Goal: Information Seeking & Learning: Check status

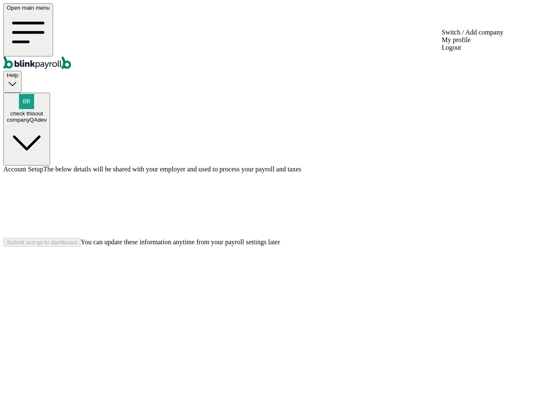
click at [47, 117] on div "companyQAdev" at bounding box center [27, 120] width 40 height 6
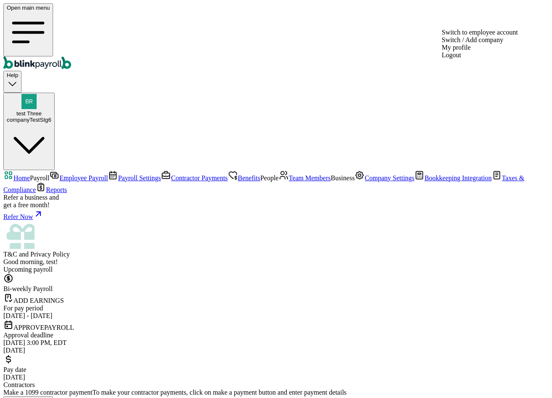
click at [42, 110] on span "test Three" at bounding box center [28, 113] width 25 height 6
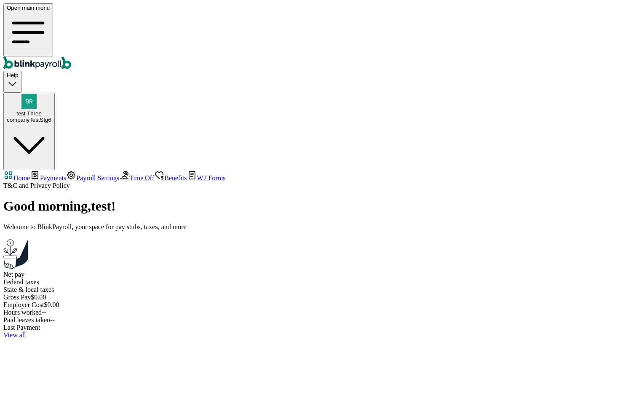
select select "2025"
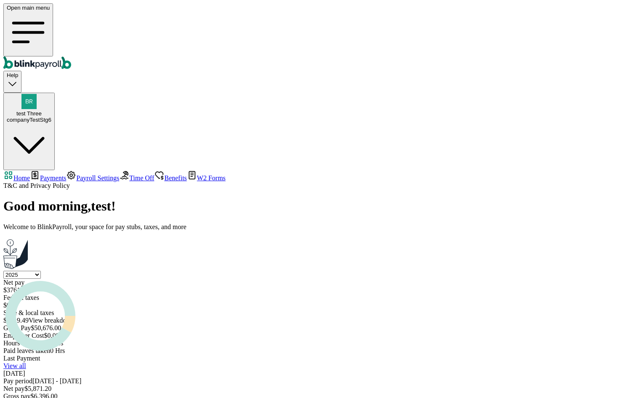
drag, startPoint x: 126, startPoint y: 239, endPoint x: 164, endPoint y: 244, distance: 38.7
click at [164, 370] on div "Jun 24,2025" at bounding box center [316, 374] width 627 height 8
click at [196, 281] on main "Good morning , test ! Welcome to BlinkPayroll, your space for pay stubs, taxes,…" at bounding box center [316, 310] width 627 height 225
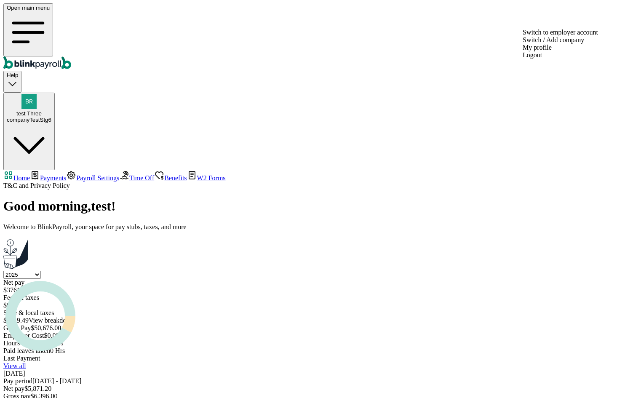
click at [51, 117] on div "companyTestStg6" at bounding box center [29, 120] width 45 height 6
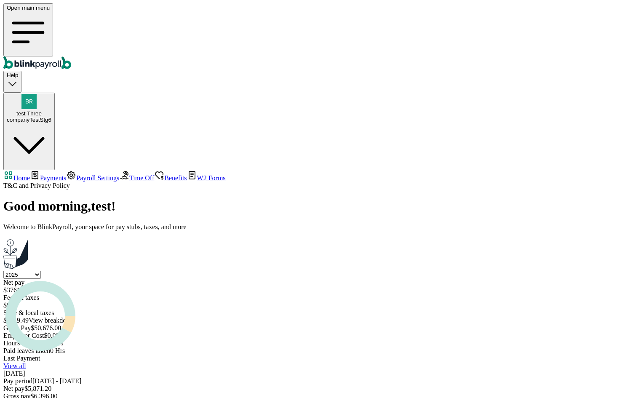
copy span "branko+testnoviakaunt1@blinkpayroll.com"
click at [26, 362] on link "View all" at bounding box center [14, 365] width 23 height 7
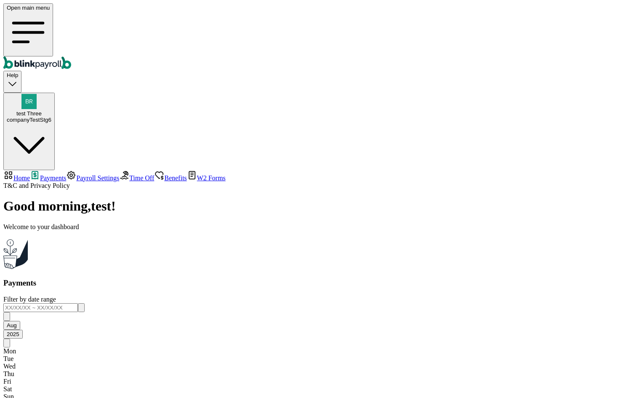
click at [30, 174] on span "Home" at bounding box center [21, 177] width 16 height 7
select select "2025"
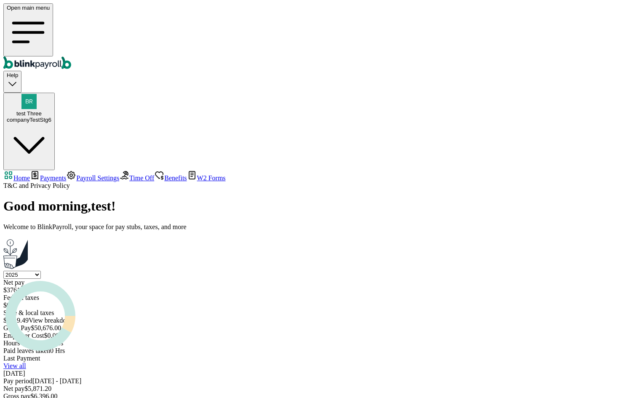
click at [26, 362] on link "View all" at bounding box center [14, 365] width 23 height 7
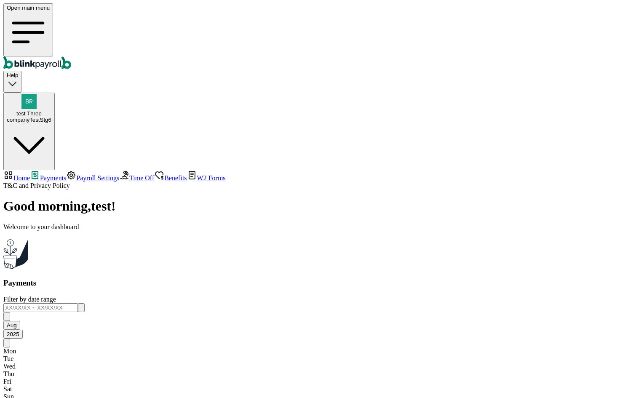
click at [129, 174] on span "Time Off" at bounding box center [141, 177] width 25 height 7
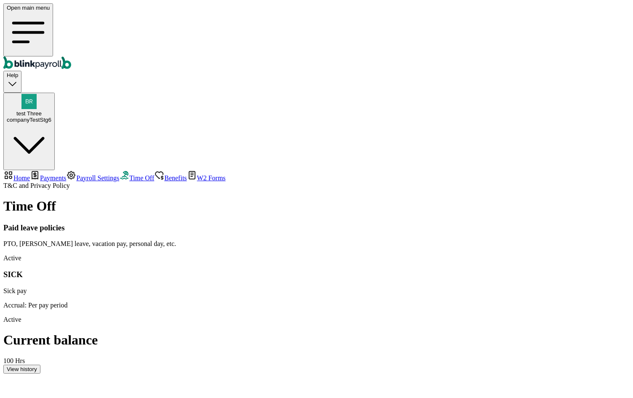
click at [266, 206] on main "Time Off Paid leave policies PTO, Sick leave, vacation pay, personal day, etc. …" at bounding box center [316, 285] width 627 height 175
click at [37, 366] on div "View history" at bounding box center [22, 369] width 30 height 6
click at [164, 174] on span "Benefits" at bounding box center [175, 177] width 22 height 7
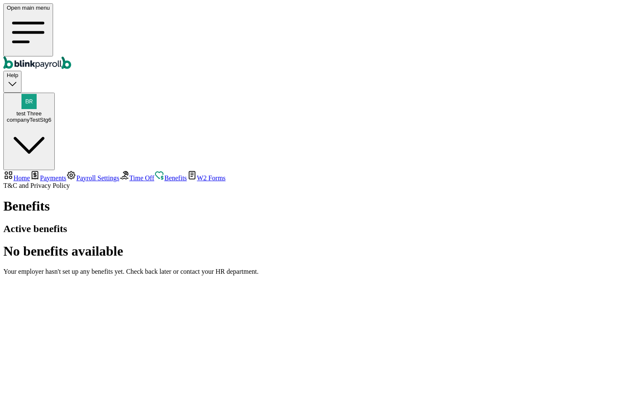
click at [197, 174] on span "W2 Forms" at bounding box center [211, 177] width 29 height 7
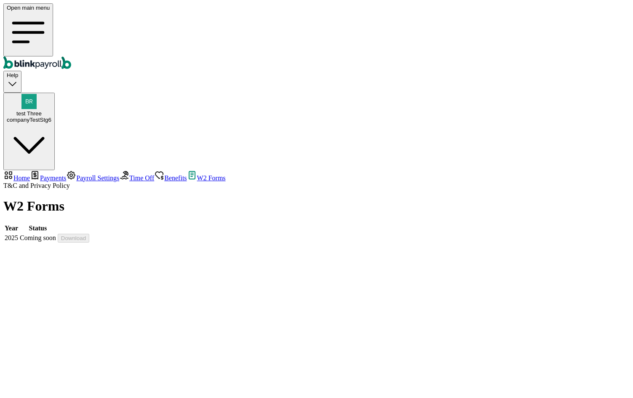
click at [129, 174] on span "Time Off" at bounding box center [141, 177] width 25 height 7
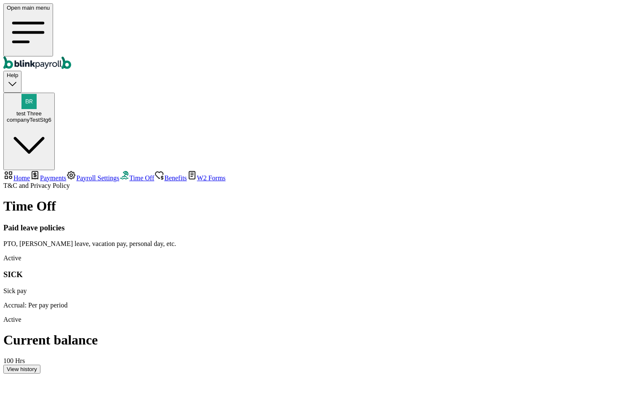
click at [30, 174] on span "Home" at bounding box center [21, 177] width 16 height 7
select select "2025"
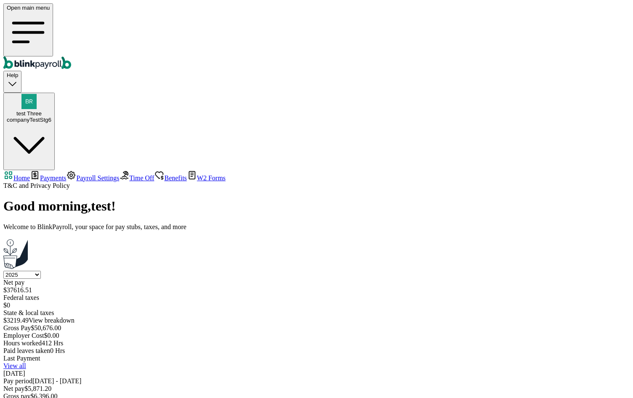
click at [54, 174] on span "Payments" at bounding box center [53, 177] width 26 height 7
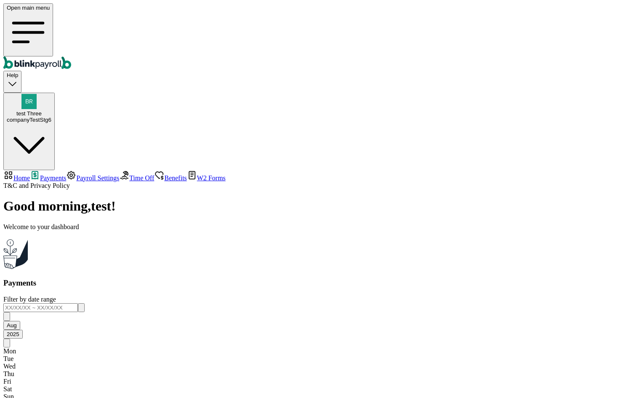
click at [30, 174] on span "Home" at bounding box center [21, 177] width 16 height 7
select select "2025"
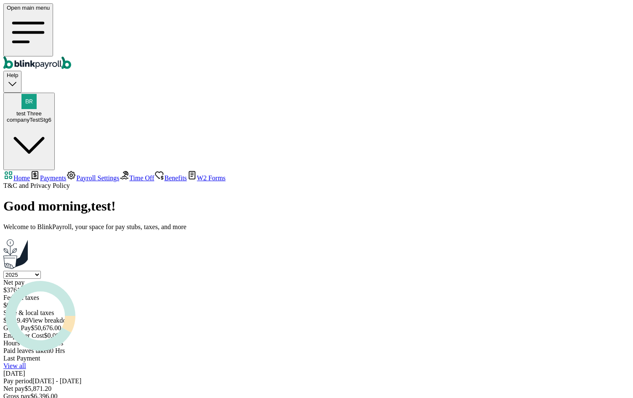
click at [41, 271] on select "Select year 2025 2024 2023 2022 2021" at bounding box center [21, 275] width 37 height 8
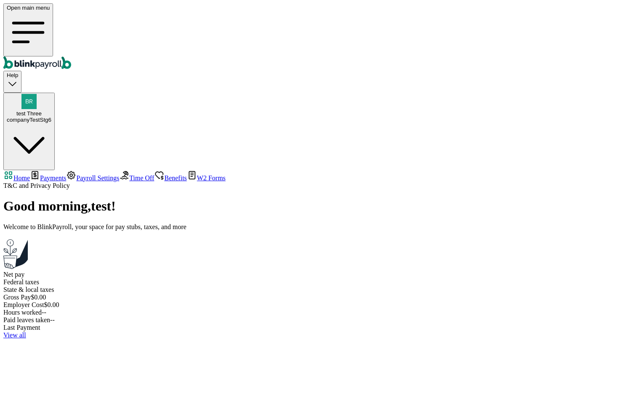
select select "2024"
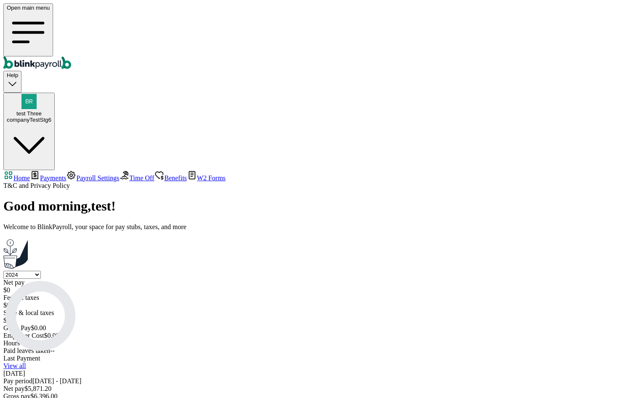
click at [41, 271] on select "Select year 2025 2024 2023 2022 2021" at bounding box center [21, 275] width 37 height 8
select select "2025"
click at [41, 271] on select "Select year 2025 2024 2023 2022 2021" at bounding box center [21, 275] width 37 height 8
click at [455, 271] on div "Select year 2025 2024 2023 2022 2021 Net pay $ 37616.51 Federal taxes $ 0 State…" at bounding box center [316, 313] width 627 height 84
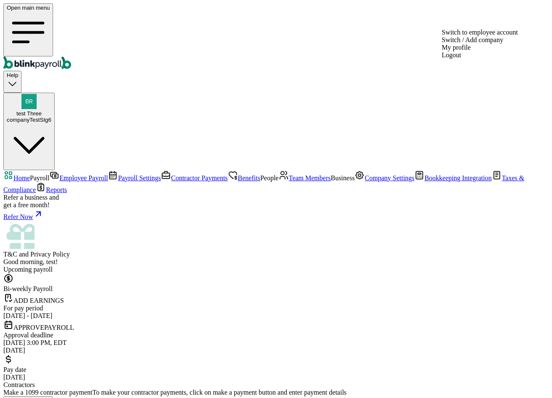
click at [51, 117] on div "companyTestStg6" at bounding box center [29, 120] width 45 height 6
click at [42, 110] on span "test Three" at bounding box center [28, 113] width 25 height 6
click at [51, 117] on div "companyTestStg6" at bounding box center [29, 120] width 45 height 6
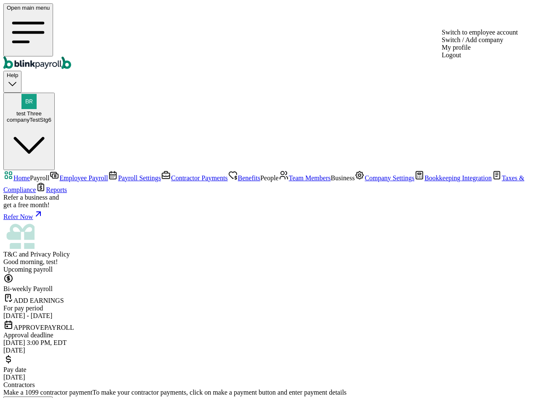
click at [42, 110] on span "test Three" at bounding box center [28, 113] width 25 height 6
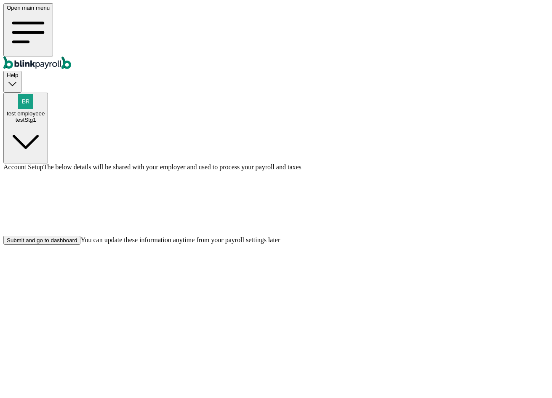
click at [77, 244] on div "Submit and go to dashboard" at bounding box center [42, 240] width 70 height 6
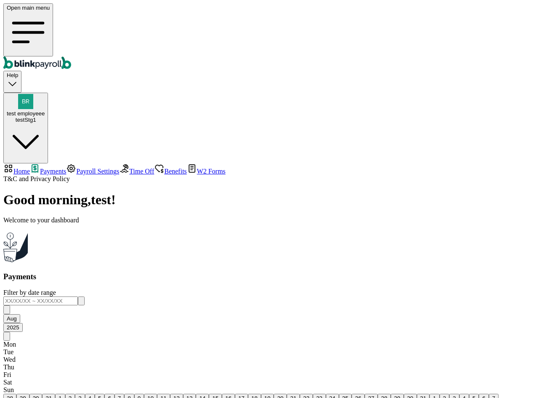
click at [30, 168] on span "Home" at bounding box center [21, 171] width 16 height 7
select select "2025"
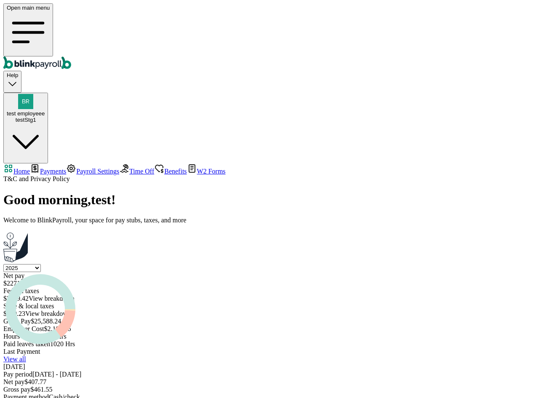
click at [164, 168] on span "Benefits" at bounding box center [175, 171] width 22 height 7
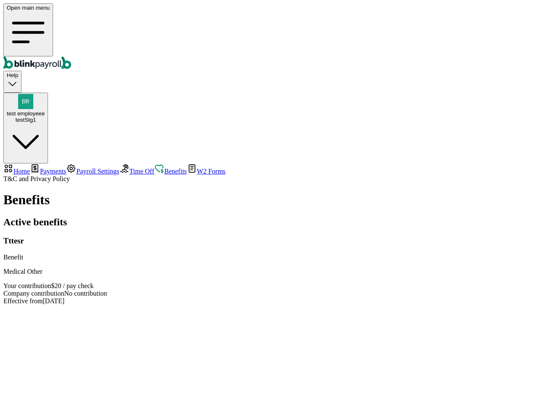
click at [129, 168] on span "Time Off" at bounding box center [141, 171] width 25 height 7
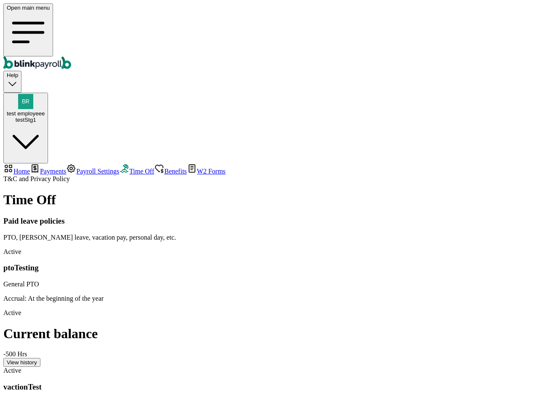
click at [37, 359] on div "View history" at bounding box center [22, 362] width 30 height 6
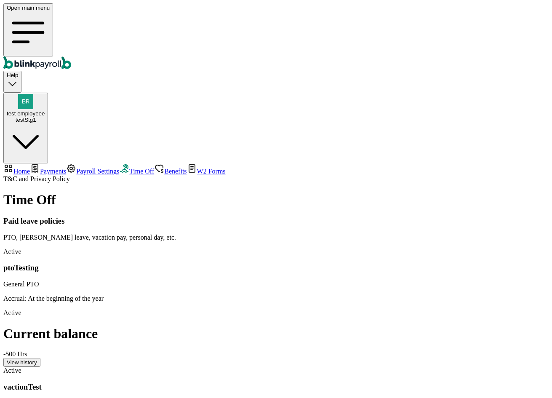
click at [48, 93] on button "test employeee testStg1" at bounding box center [25, 128] width 45 height 71
click at [119, 168] on link "Time Off" at bounding box center [136, 171] width 35 height 7
click at [164, 168] on span "Benefits" at bounding box center [175, 171] width 22 height 7
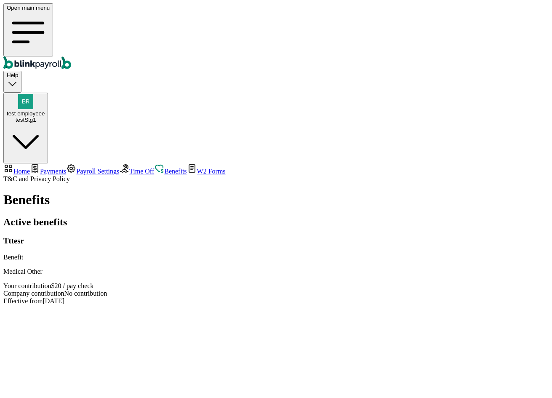
click at [197, 168] on span "W2 Forms" at bounding box center [211, 171] width 29 height 7
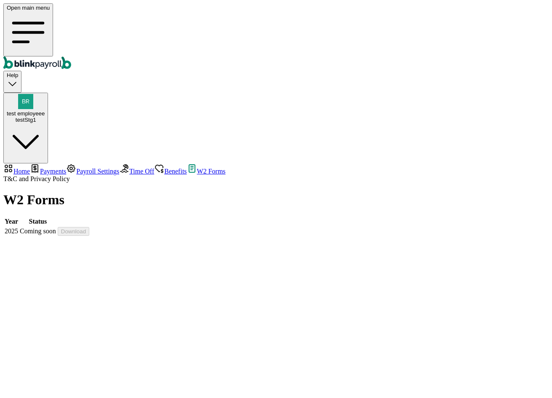
click at [30, 168] on span "Home" at bounding box center [21, 171] width 16 height 7
select select "2025"
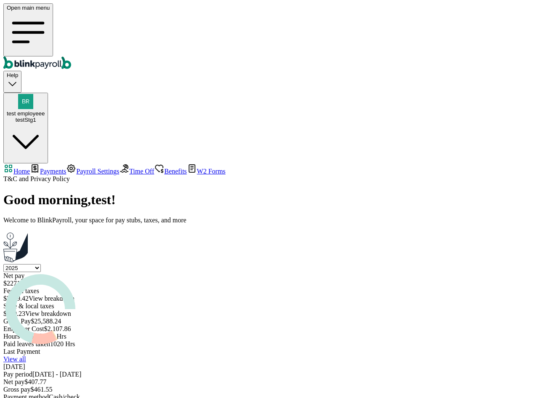
click at [76, 168] on span "Payroll Settings" at bounding box center [97, 171] width 43 height 7
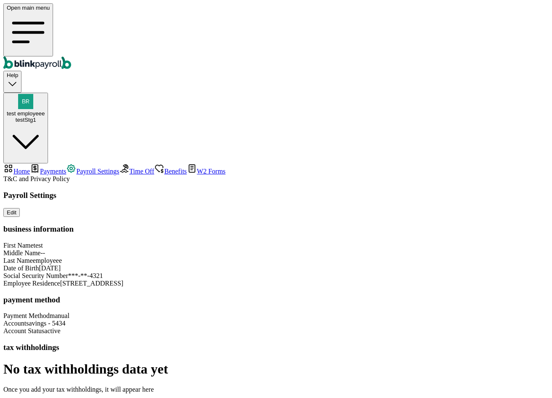
scroll to position [43, 0]
click at [45, 117] on div "testStg1" at bounding box center [26, 120] width 38 height 6
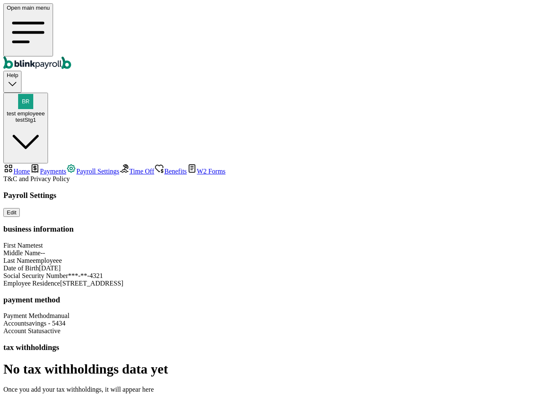
copy span "[PERSON_NAME][EMAIL_ADDRESS][DOMAIN_NAME]"
click at [129, 168] on span "Time Off" at bounding box center [141, 171] width 25 height 7
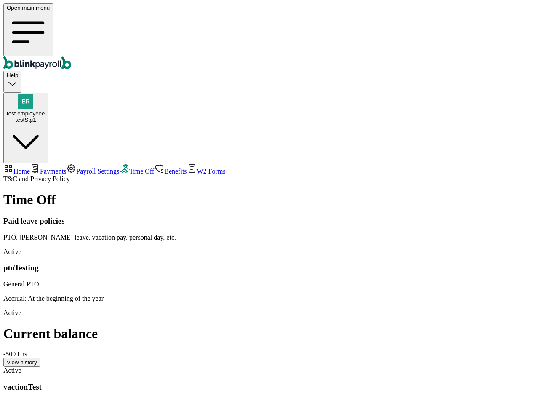
click at [49, 168] on span "Payments" at bounding box center [53, 171] width 26 height 7
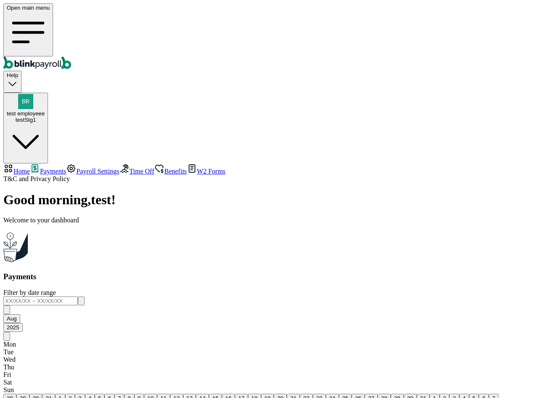
click at [30, 168] on span "Home" at bounding box center [21, 171] width 16 height 7
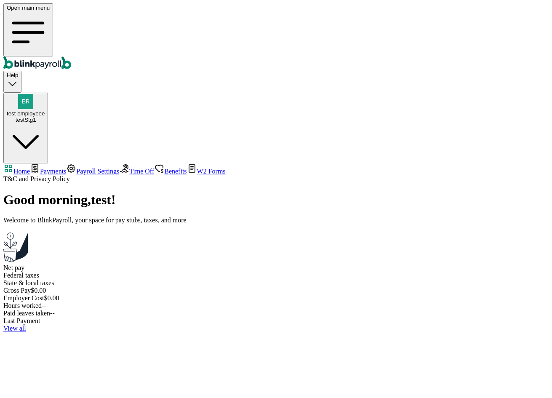
select select "2025"
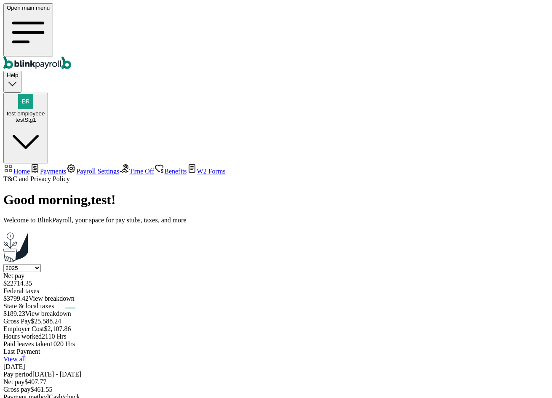
click at [76, 168] on span "Payroll Settings" at bounding box center [97, 171] width 43 height 7
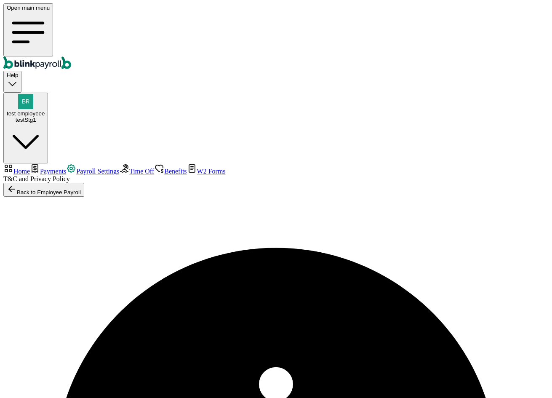
click at [66, 168] on span "Payments" at bounding box center [53, 171] width 26 height 7
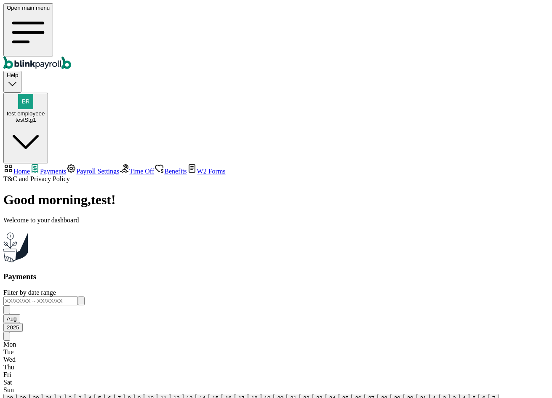
click at [76, 168] on span "Payroll Settings" at bounding box center [97, 171] width 43 height 7
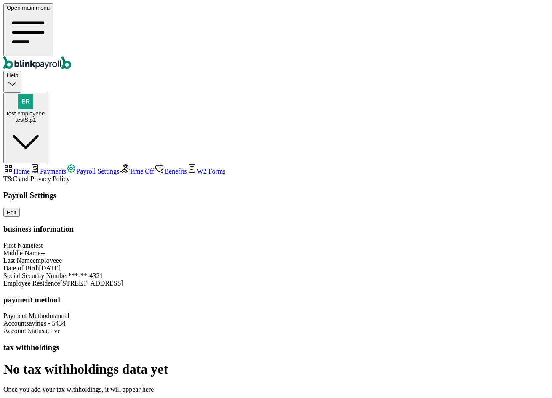
click at [123, 280] on span "[STREET_ADDRESS]" at bounding box center [91, 283] width 63 height 7
click at [454, 229] on div "Payroll Settings Edit business information First Name test Middle Name -- Last …" at bounding box center [276, 292] width 546 height 203
click at [37, 168] on link "Payments" at bounding box center [48, 171] width 36 height 7
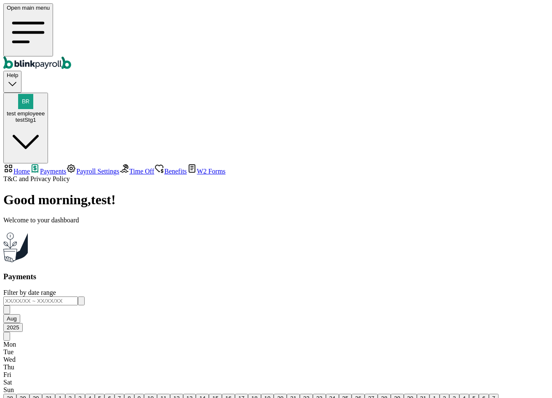
scroll to position [14, 0]
drag, startPoint x: 421, startPoint y: 165, endPoint x: 423, endPoint y: 179, distance: 13.6
drag, startPoint x: 423, startPoint y: 205, endPoint x: 427, endPoint y: 205, distance: 4.2
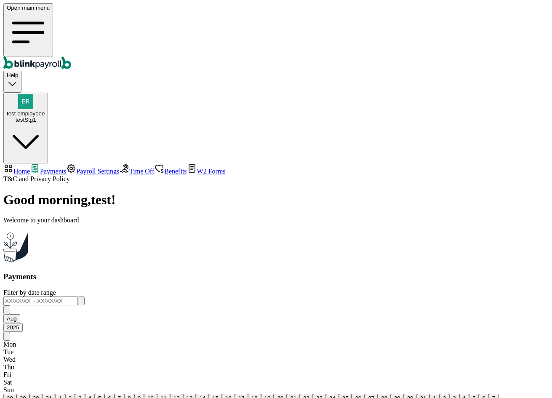
drag, startPoint x: 421, startPoint y: 234, endPoint x: 430, endPoint y: 234, distance: 8.8
drag, startPoint x: 414, startPoint y: 257, endPoint x: 429, endPoint y: 281, distance: 27.5
drag, startPoint x: 422, startPoint y: 303, endPoint x: 429, endPoint y: 305, distance: 7.7
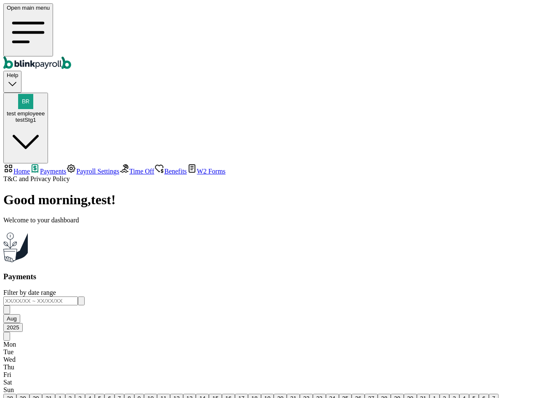
drag, startPoint x: 410, startPoint y: 330, endPoint x: 335, endPoint y: 283, distance: 88.8
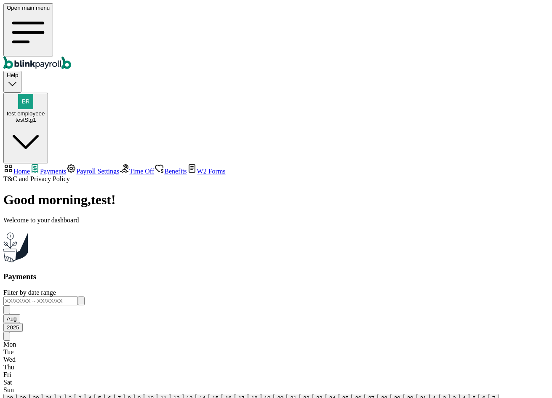
click at [30, 168] on span "Home" at bounding box center [21, 171] width 16 height 7
select select "2025"
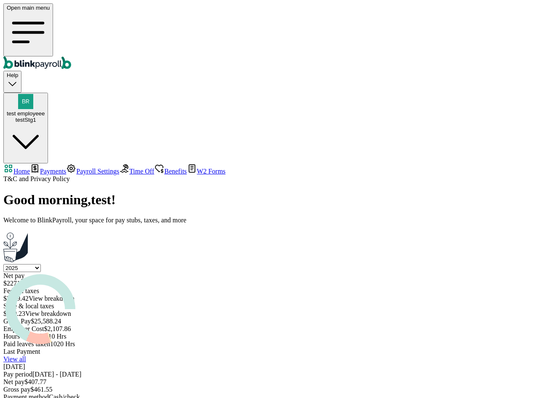
click at [48, 168] on span "Payments" at bounding box center [53, 171] width 26 height 7
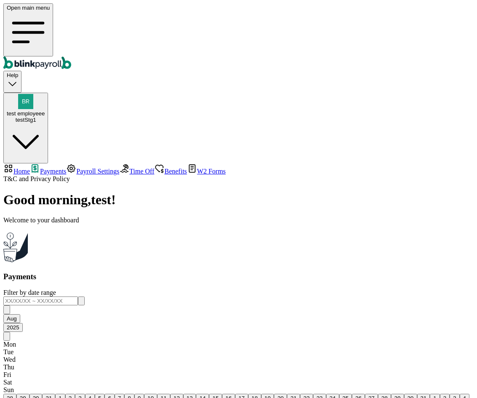
click at [164, 168] on span "Benefits" at bounding box center [175, 171] width 22 height 7
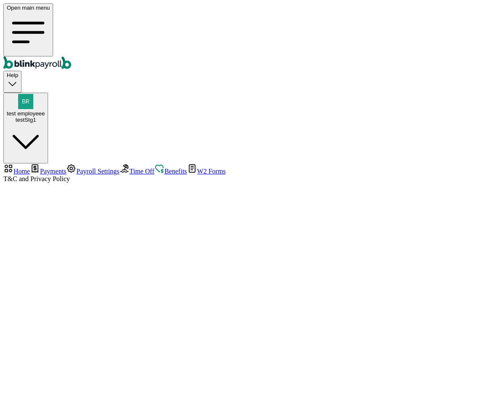
click at [197, 168] on span "W2 Forms" at bounding box center [211, 171] width 29 height 7
click at [129, 168] on span "Time Off" at bounding box center [141, 171] width 25 height 7
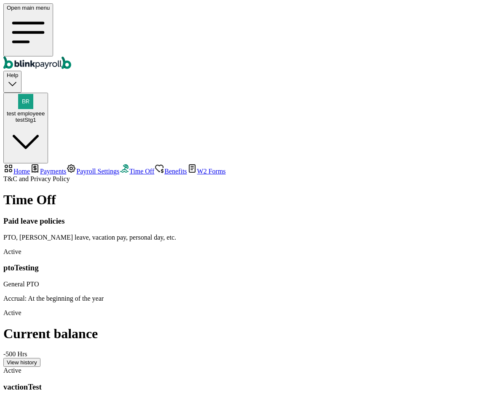
click at [76, 168] on span "Payroll Settings" at bounding box center [97, 171] width 43 height 7
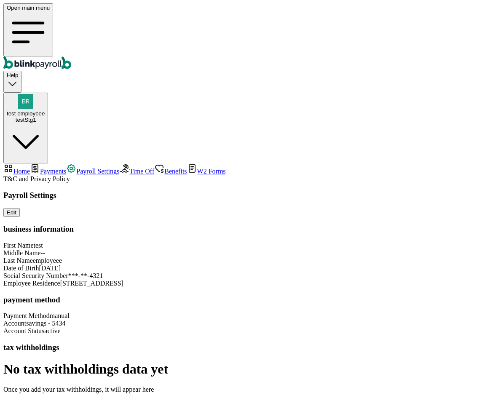
click at [54, 168] on span "Payments" at bounding box center [53, 171] width 26 height 7
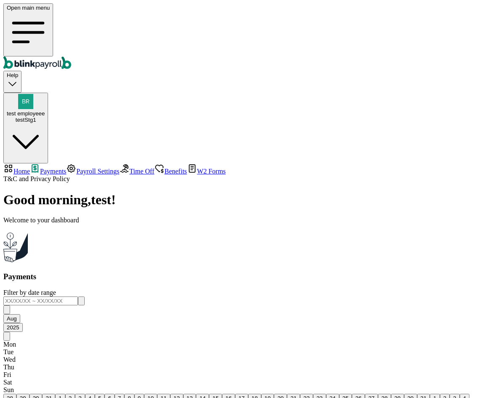
scroll to position [23, 0]
click at [30, 168] on span "Home" at bounding box center [21, 171] width 16 height 7
select select "2025"
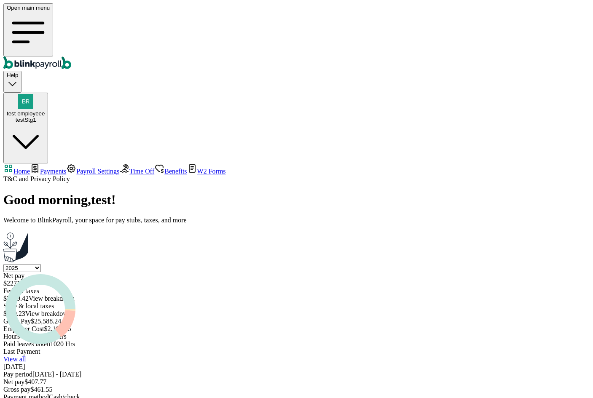
click at [43, 168] on span "Payments" at bounding box center [53, 171] width 26 height 7
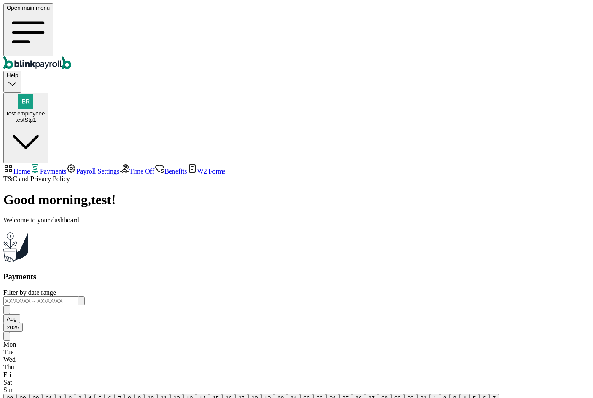
click at [29, 168] on link "Home" at bounding box center [16, 171] width 27 height 7
select select "2025"
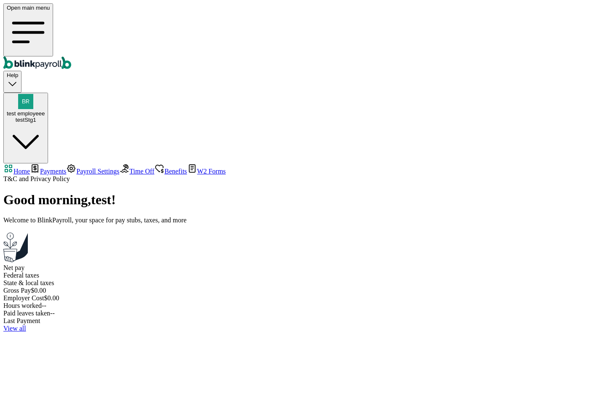
select select "2025"
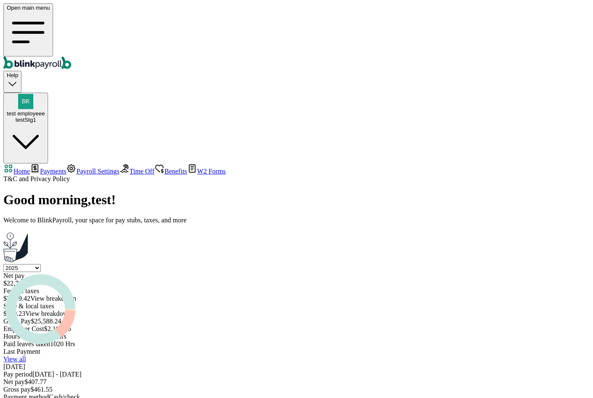
click at [64, 168] on span "Payments" at bounding box center [53, 171] width 26 height 7
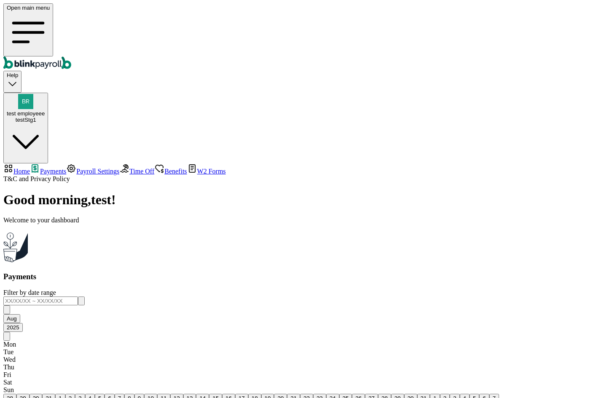
click at [30, 168] on span "Home" at bounding box center [21, 171] width 16 height 7
select select "2025"
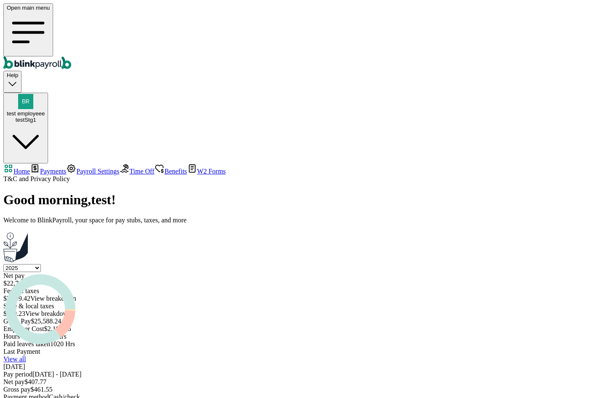
click at [272, 295] on div "$ 3,799.42 View breakdown" at bounding box center [296, 299] width 586 height 8
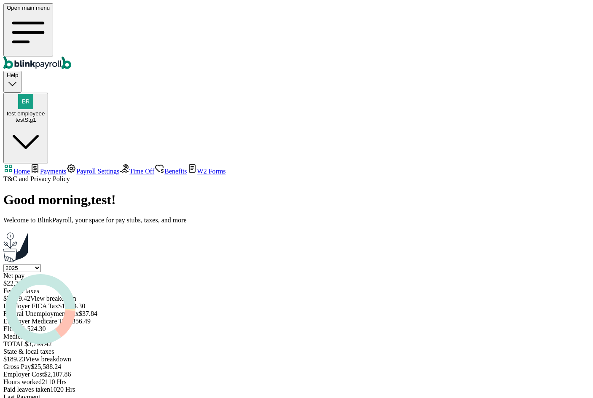
click at [76, 295] on span "View breakdown" at bounding box center [53, 298] width 46 height 7
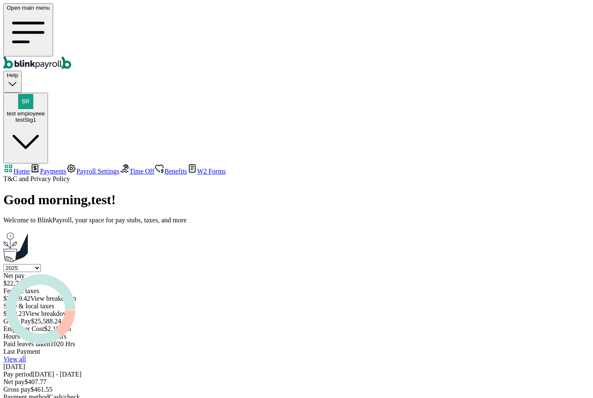
click at [66, 168] on link "Payments" at bounding box center [48, 171] width 36 height 7
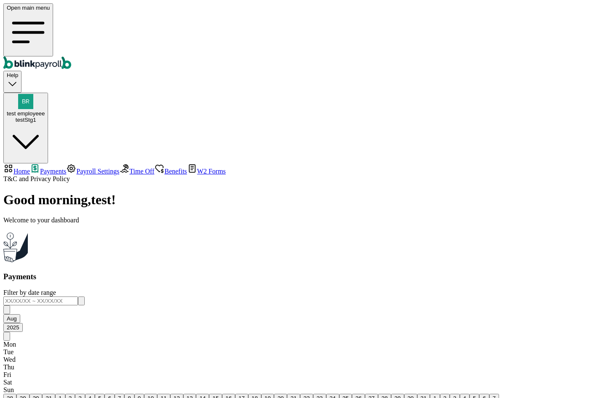
click at [66, 168] on span "Payments" at bounding box center [53, 171] width 26 height 7
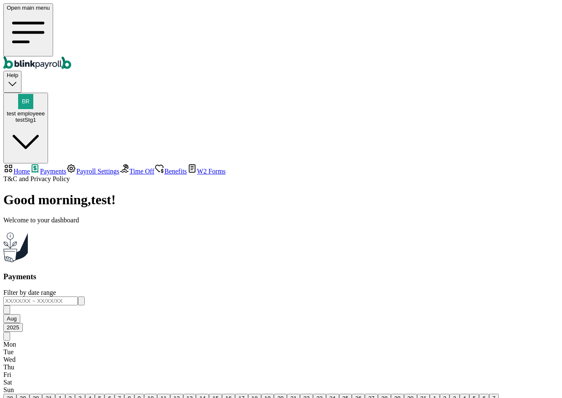
click at [30, 168] on span "Home" at bounding box center [21, 171] width 16 height 7
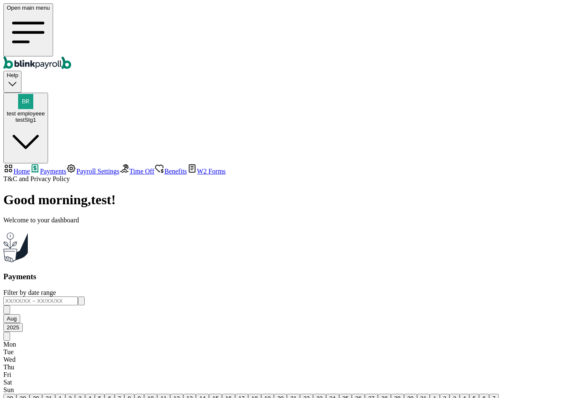
select select "2025"
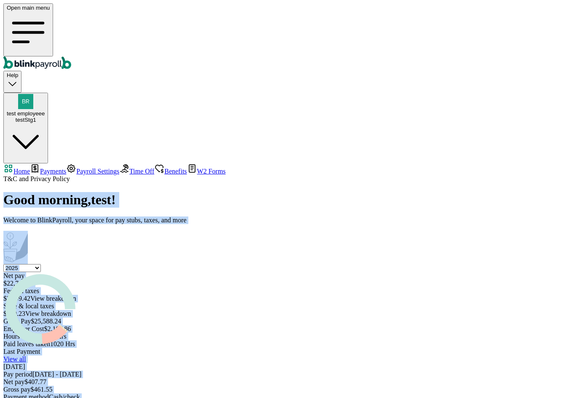
click at [91, 183] on nav "Home Payments Payroll Settings Time Off Benefits W2 Forms T&C and Privacy Policy" at bounding box center [280, 172] width 555 height 19
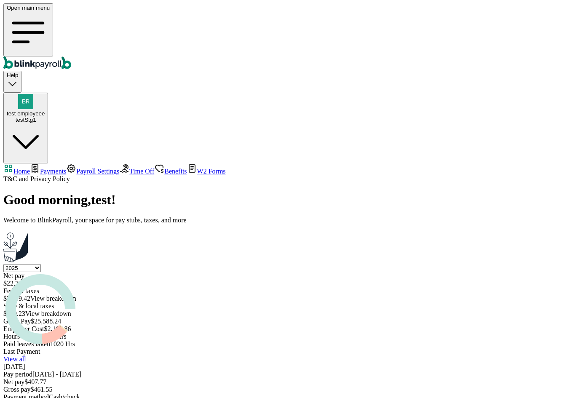
click at [69, 183] on nav "Home Payments Payroll Settings Time Off Benefits W2 Forms T&C and Privacy Policy" at bounding box center [280, 172] width 555 height 19
click at [30, 168] on link "Home" at bounding box center [16, 171] width 27 height 7
click at [40, 168] on span "Payments" at bounding box center [53, 171] width 26 height 7
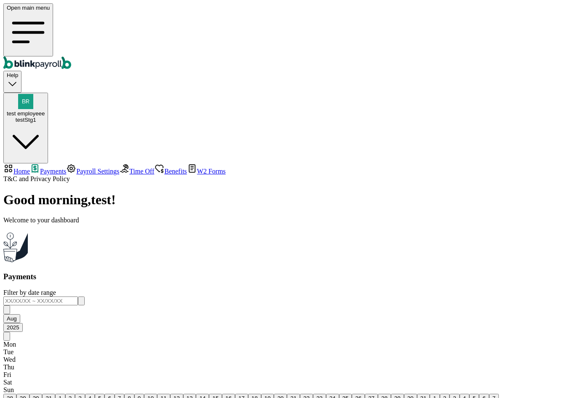
click at [42, 168] on span "Payments" at bounding box center [53, 171] width 26 height 7
click at [30, 168] on span "Home" at bounding box center [21, 171] width 16 height 7
select select "2025"
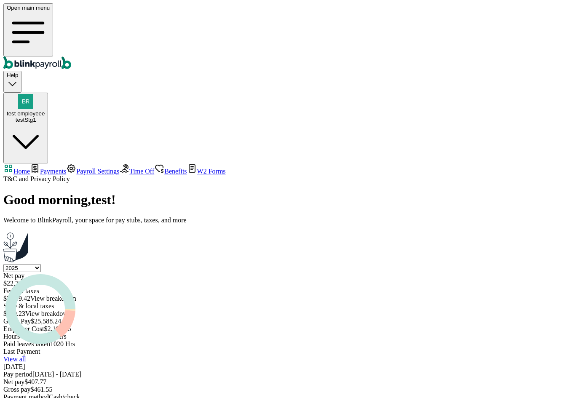
click at [54, 168] on span "Payments" at bounding box center [53, 171] width 26 height 7
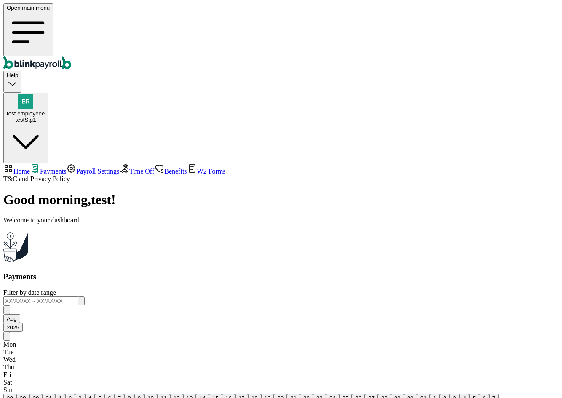
click at [45, 110] on span "test employeee" at bounding box center [26, 113] width 38 height 6
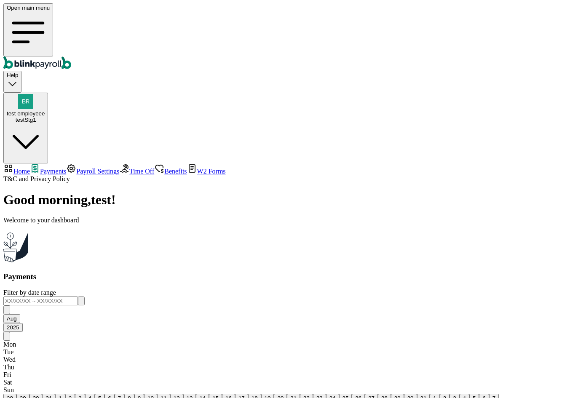
copy span "branko+ricky01@blinkpayroll.com"
click at [45, 123] on icon "button" at bounding box center [26, 142] width 38 height 38
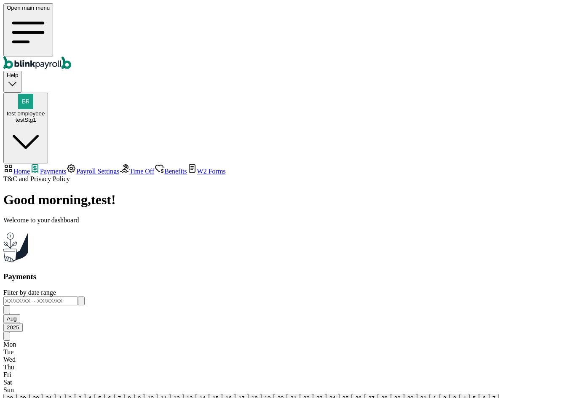
click at [30, 168] on span "Home" at bounding box center [21, 171] width 16 height 7
select select "2025"
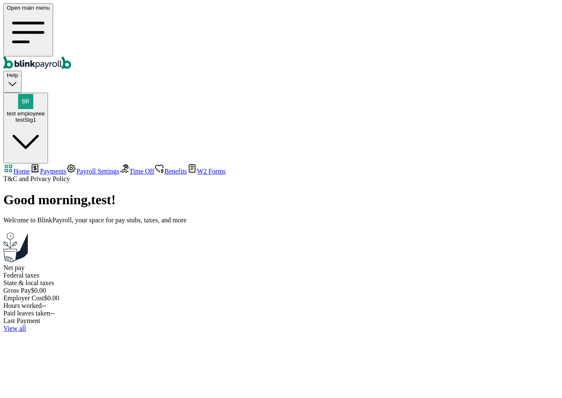
select select "2025"
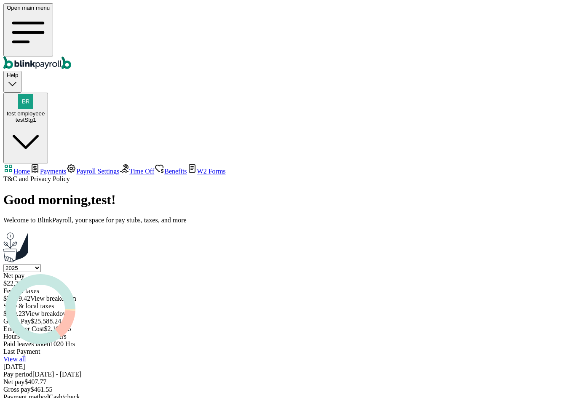
click at [40, 168] on span "Payments" at bounding box center [53, 171] width 26 height 7
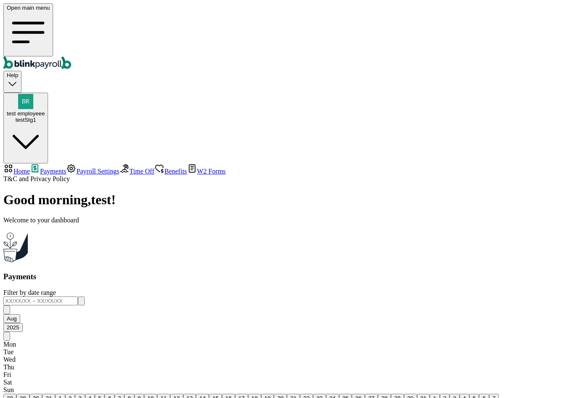
click at [119, 168] on link "Time Off" at bounding box center [136, 171] width 35 height 7
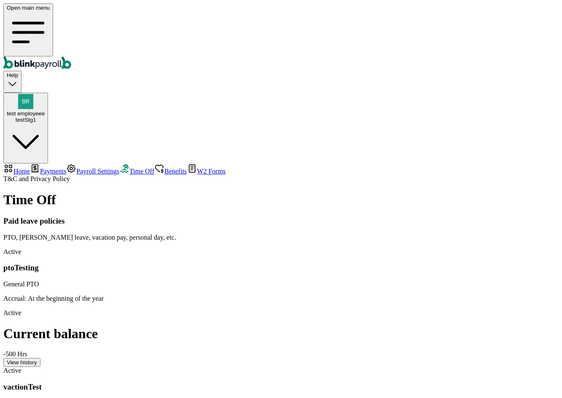
click at [44, 168] on span "Payments" at bounding box center [53, 171] width 26 height 7
